Goal: Transaction & Acquisition: Purchase product/service

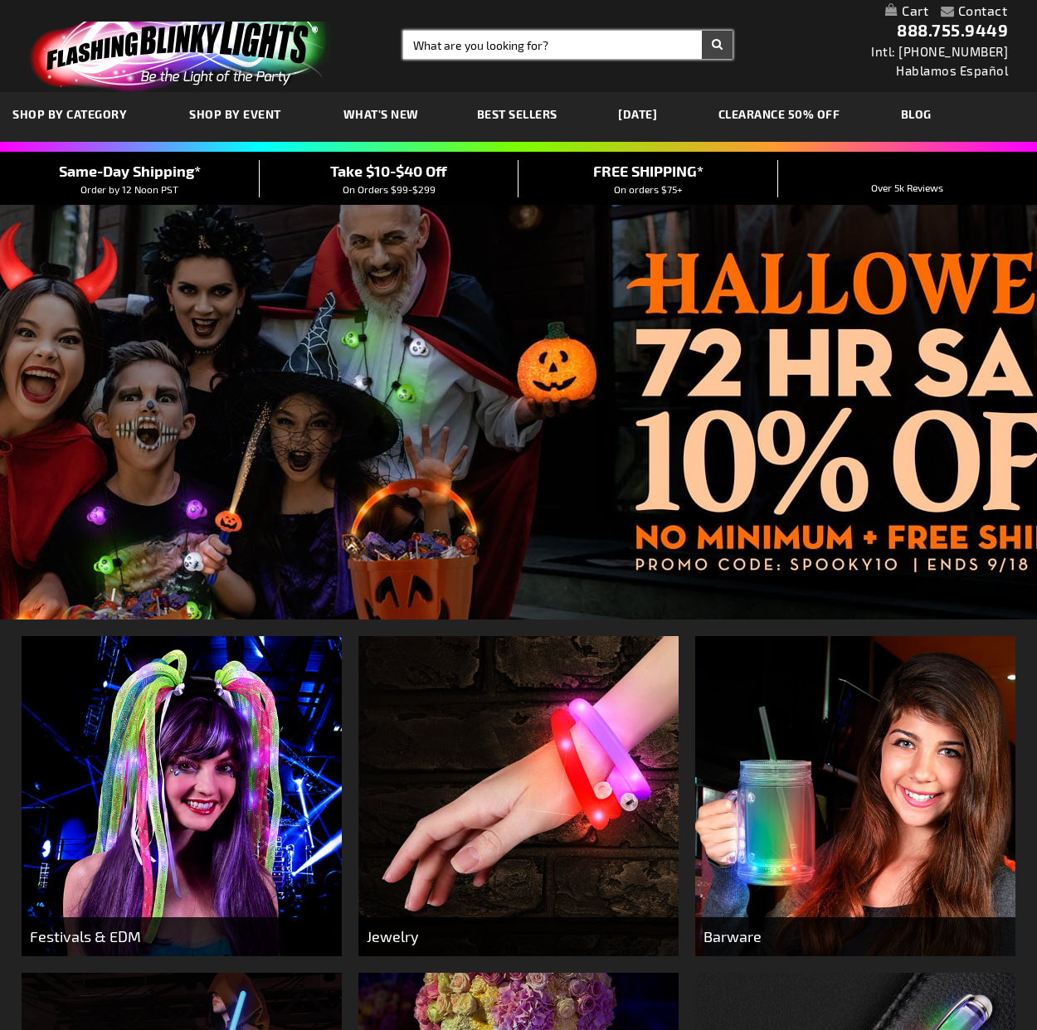
click at [536, 45] on input "Search" at bounding box center [568, 45] width 330 height 28
type input "star"
click at [702, 31] on button "Search" at bounding box center [717, 45] width 31 height 28
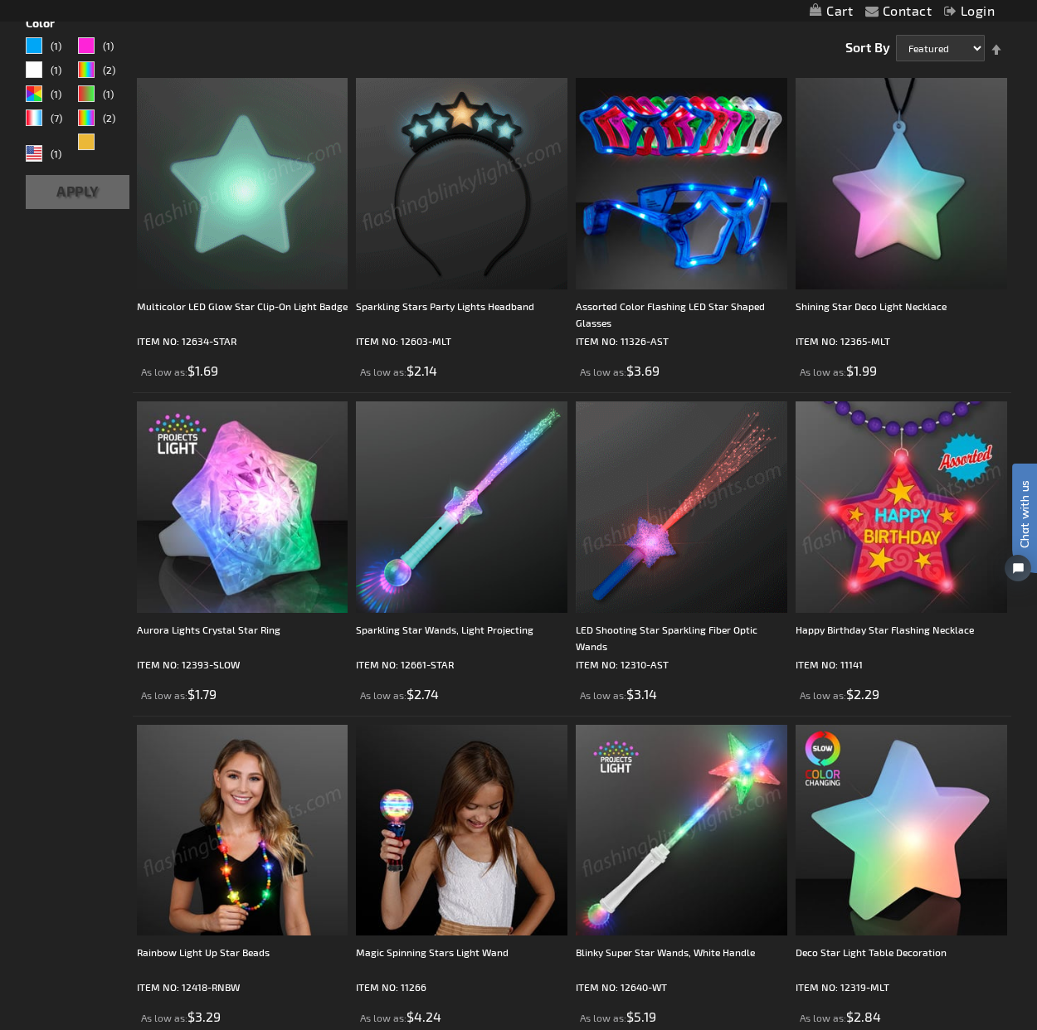
scroll to position [23, 0]
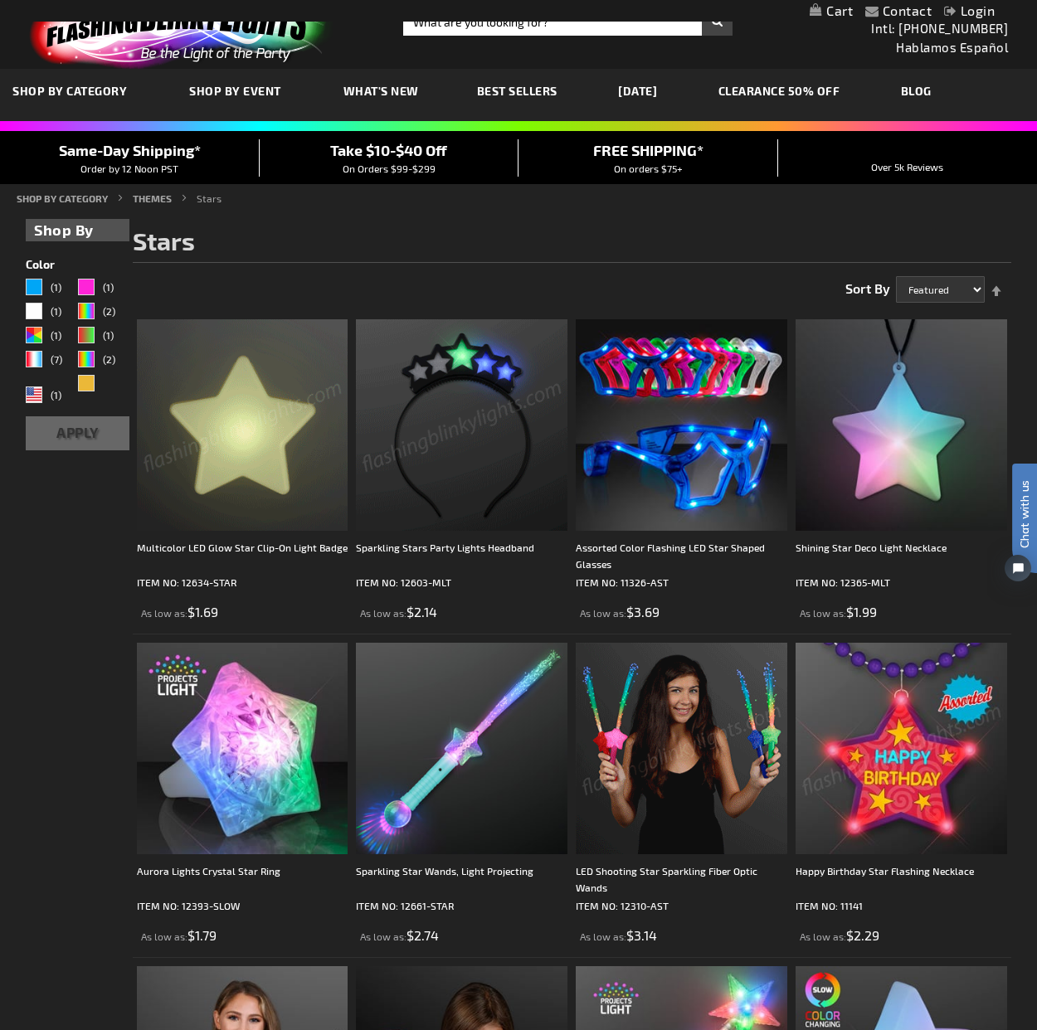
click at [250, 450] on div "Close dialog Get 10% Off Subscribe and save [DATE] Unlock Offer Submit" at bounding box center [518, 515] width 1037 height 1030
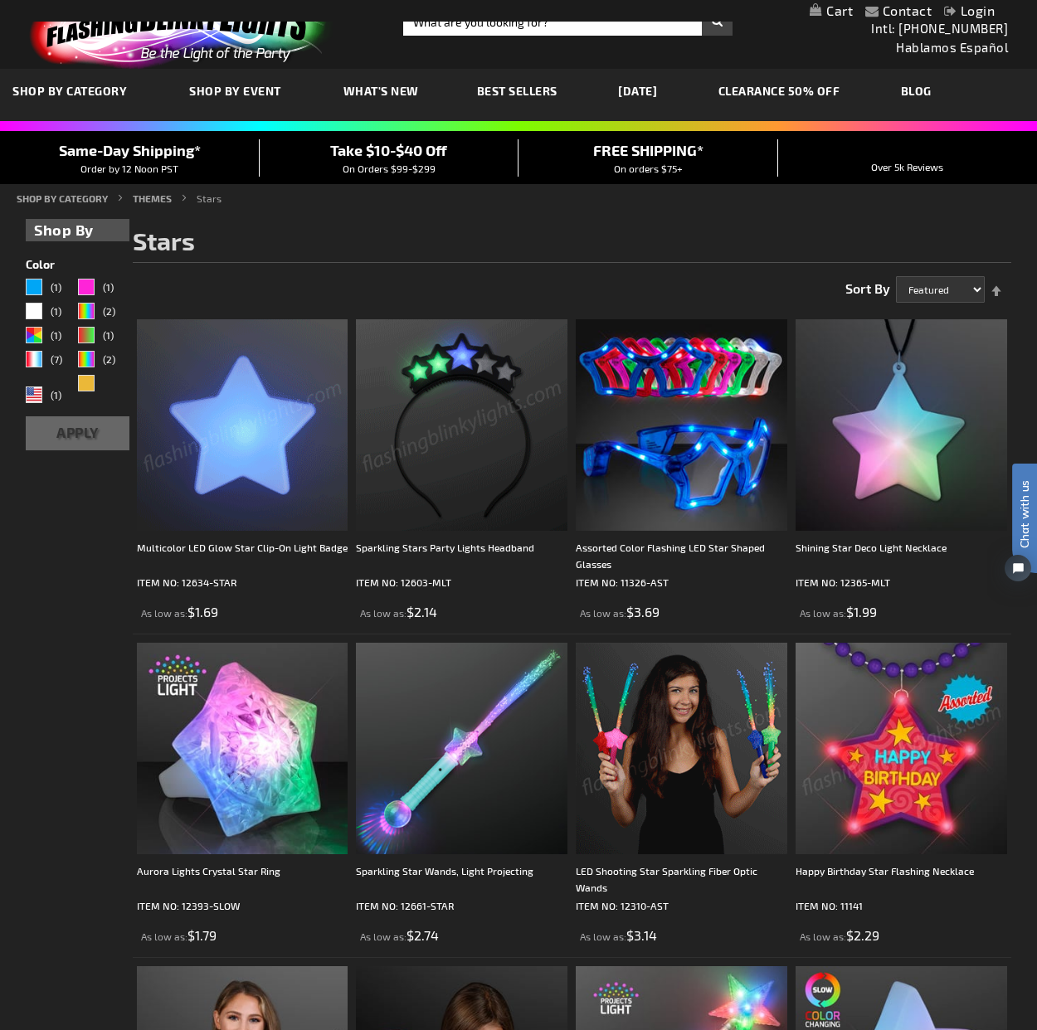
click at [232, 475] on img at bounding box center [242, 424] width 211 height 211
